Goal: Task Accomplishment & Management: Use online tool/utility

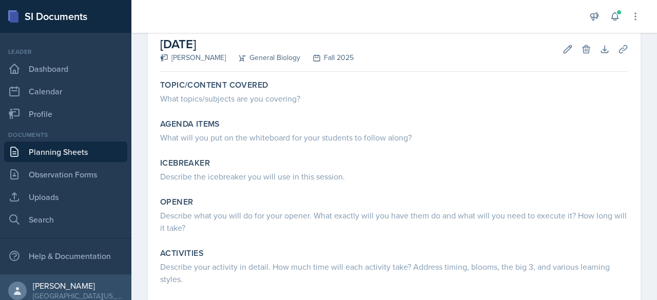
scroll to position [34, 0]
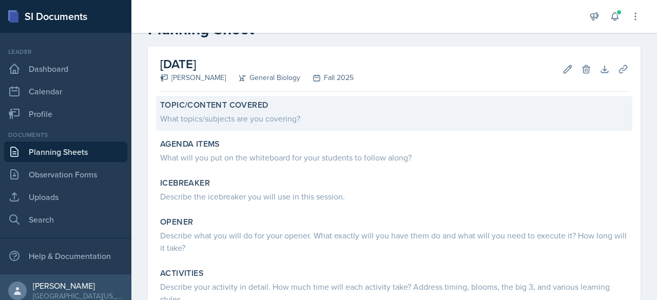
click at [220, 118] on div "What topics/subjects are you covering?" at bounding box center [394, 118] width 468 height 12
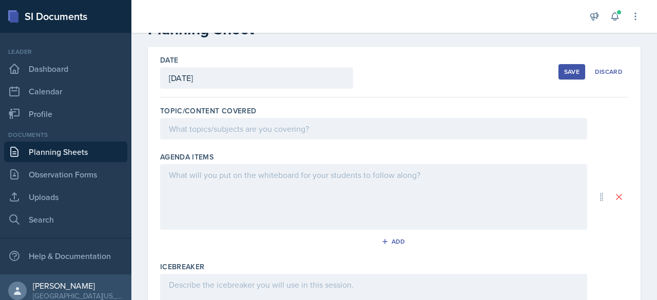
click at [232, 128] on div at bounding box center [373, 129] width 427 height 22
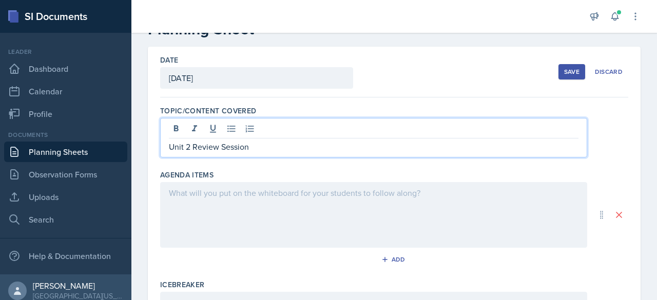
click at [202, 202] on div at bounding box center [373, 215] width 427 height 66
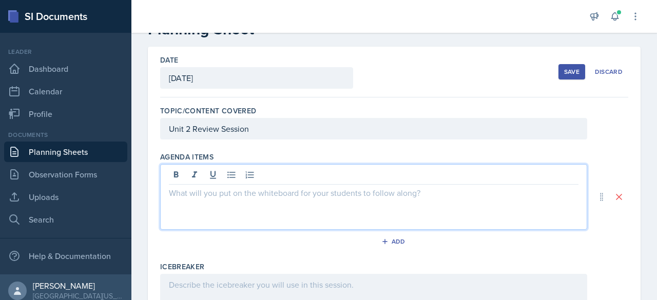
scroll to position [51, 0]
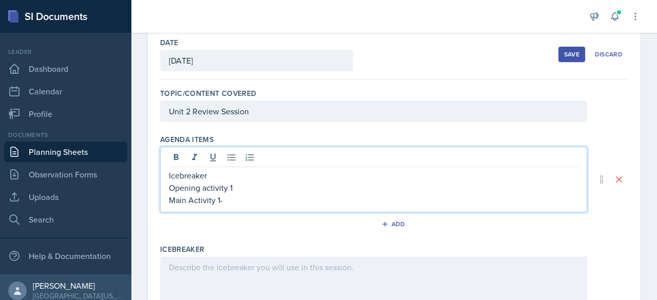
click at [235, 188] on p "Opening activity 1" at bounding box center [374, 188] width 410 height 12
click at [226, 175] on p "Icebreaker" at bounding box center [374, 175] width 410 height 12
click at [233, 203] on p "Main Activity 1-" at bounding box center [374, 200] width 410 height 12
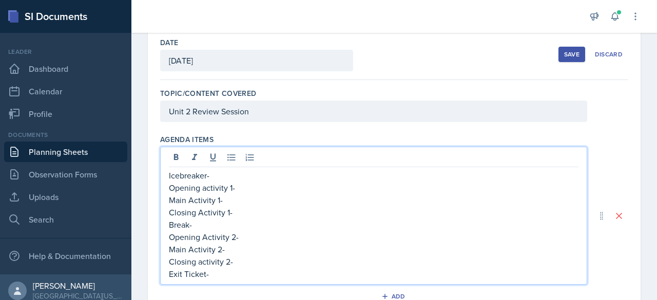
click at [230, 177] on p "Icebreaker-" at bounding box center [374, 175] width 410 height 12
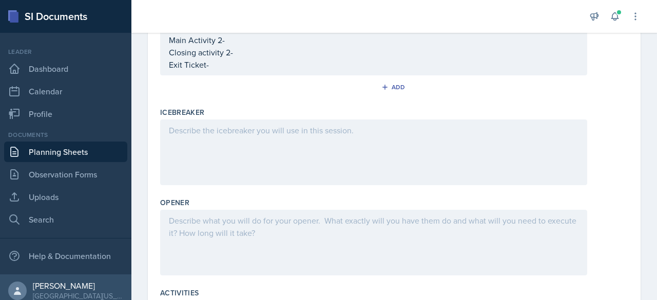
click at [247, 229] on div at bounding box center [373, 243] width 427 height 66
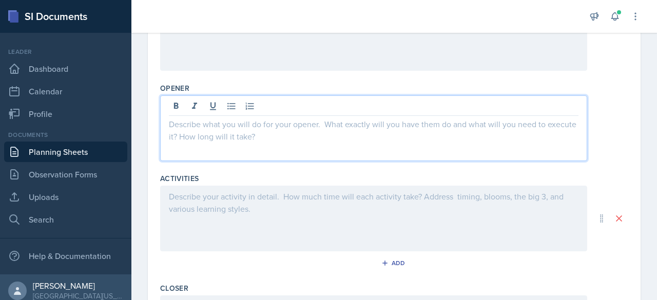
scroll to position [357, 0]
click at [425, 217] on div at bounding box center [373, 219] width 427 height 66
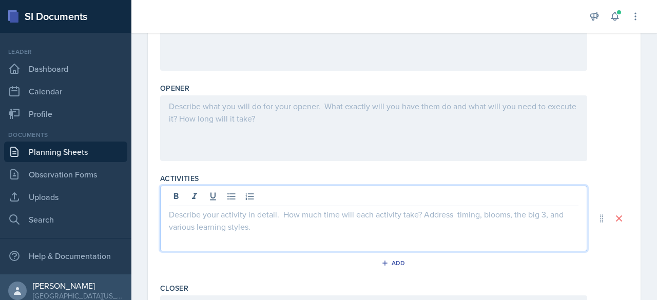
scroll to position [375, 0]
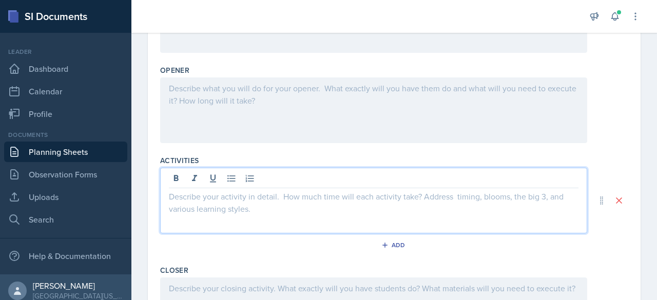
click at [390, 105] on div at bounding box center [373, 111] width 427 height 66
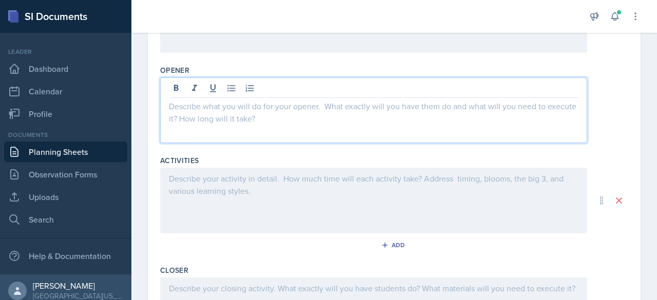
scroll to position [393, 0]
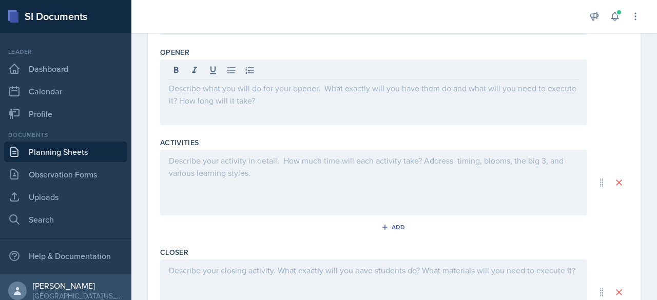
click at [368, 202] on div at bounding box center [373, 183] width 427 height 66
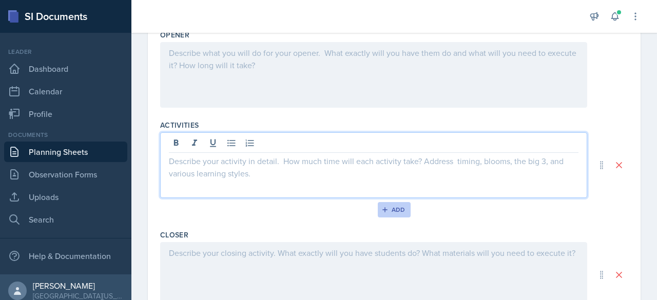
click at [386, 206] on div "Add" at bounding box center [395, 210] width 22 height 8
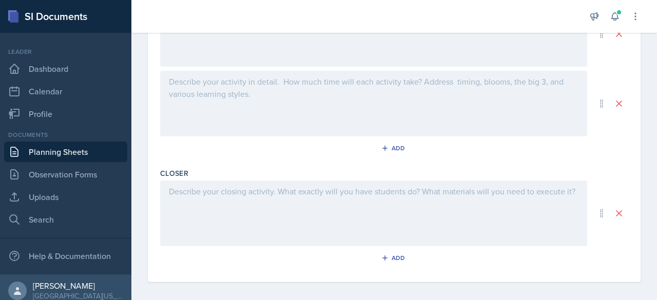
scroll to position [546, 0]
click at [388, 208] on div at bounding box center [373, 210] width 427 height 66
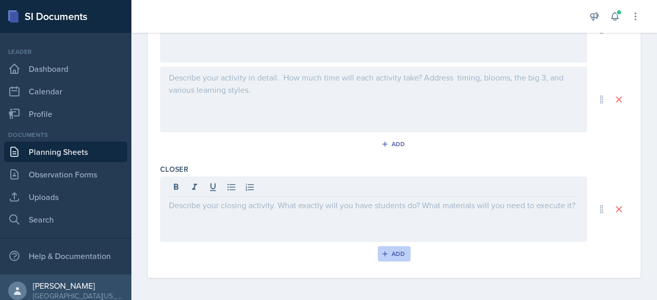
click at [386, 250] on div "Add" at bounding box center [395, 254] width 22 height 8
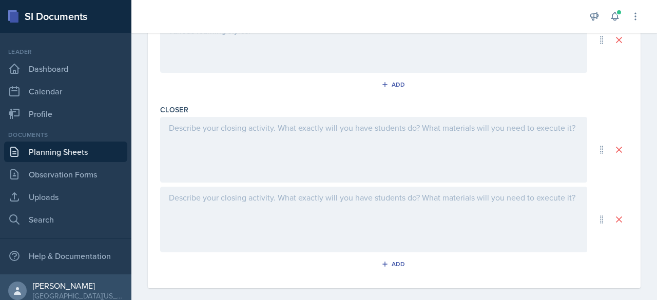
scroll to position [616, 0]
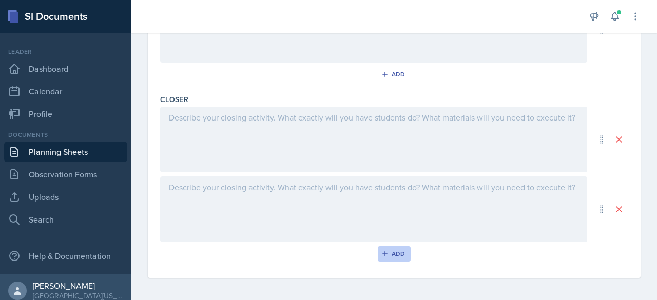
click at [391, 251] on div "Add" at bounding box center [395, 254] width 22 height 8
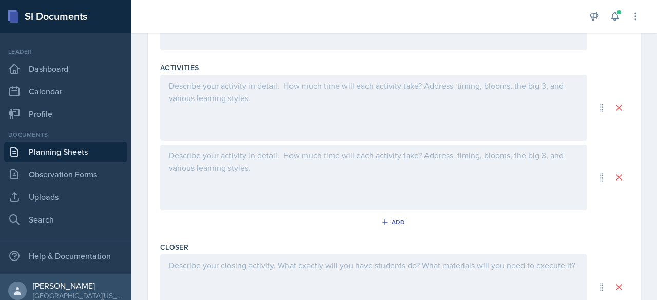
scroll to position [469, 0]
click at [391, 218] on div "Add" at bounding box center [395, 221] width 22 height 8
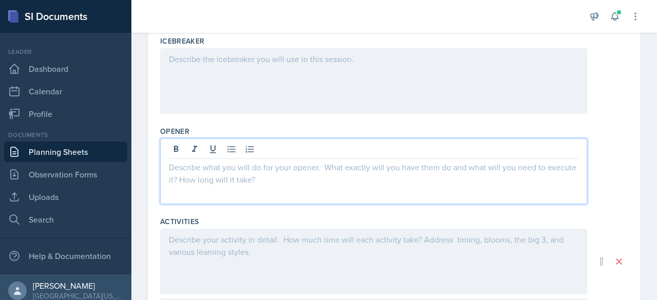
scroll to position [332, 0]
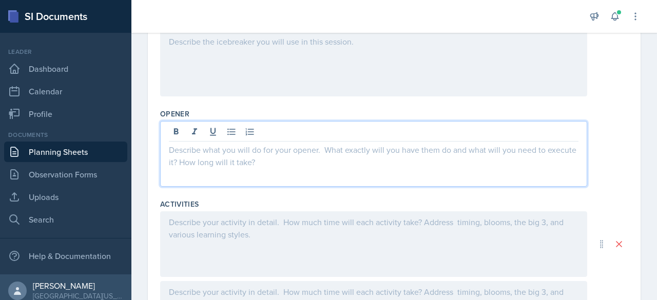
click at [269, 149] on p at bounding box center [374, 150] width 410 height 12
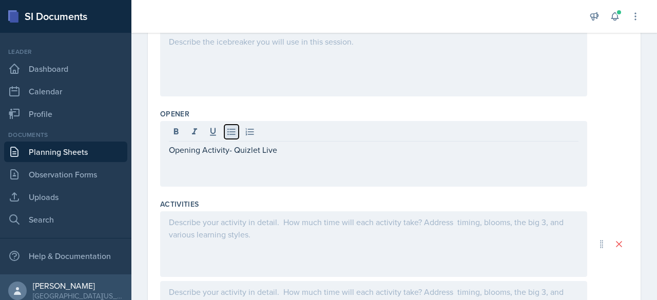
click at [230, 132] on icon at bounding box center [231, 132] width 10 height 10
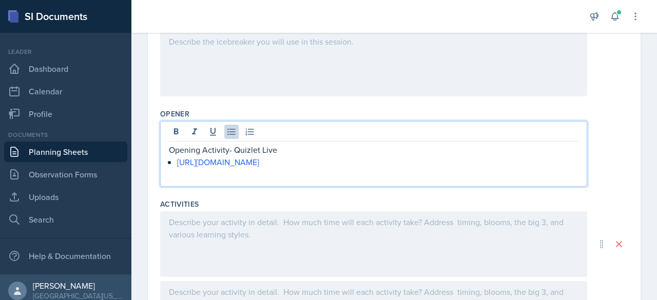
click at [175, 161] on div "Opening Activity- Quizlet Live [URL][DOMAIN_NAME]" at bounding box center [374, 156] width 410 height 25
click at [186, 164] on p at bounding box center [378, 162] width 402 height 12
click at [195, 164] on p "A quizlet live about" at bounding box center [378, 162] width 402 height 12
click at [189, 163] on p "A quizlet live about" at bounding box center [378, 162] width 402 height 12
click at [269, 164] on p "A Quizlet live about" at bounding box center [378, 162] width 402 height 12
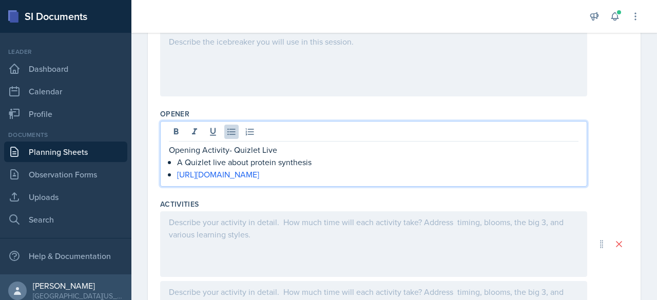
click at [258, 219] on div at bounding box center [373, 245] width 427 height 66
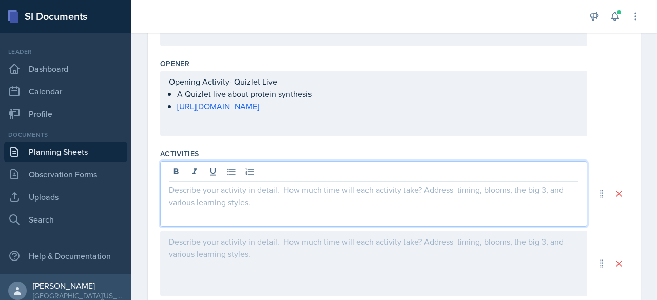
scroll to position [382, 0]
